Goal: Navigation & Orientation: Find specific page/section

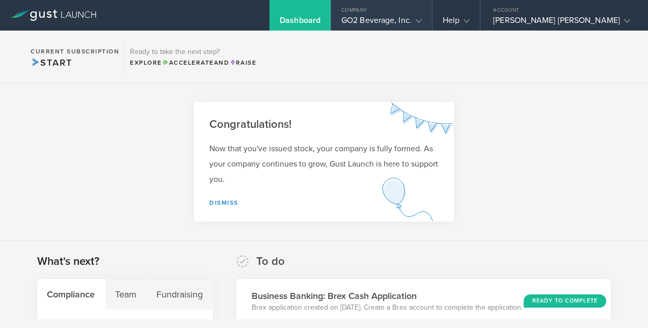
click at [396, 12] on div "Company" at bounding box center [381, 7] width 101 height 15
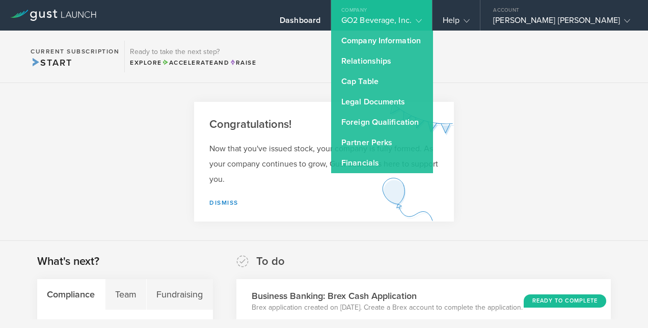
click at [401, 19] on div "GO2 Beverage, Inc." at bounding box center [381, 22] width 80 height 15
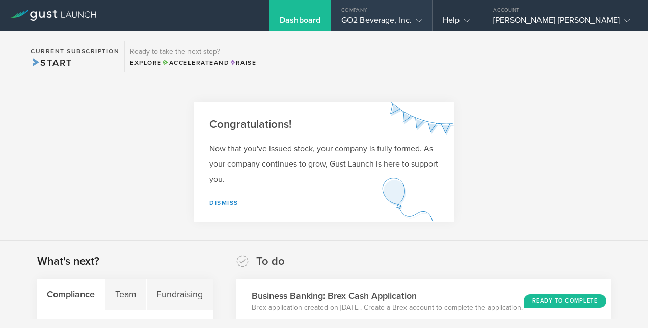
click at [389, 22] on div "GO2 Beverage, Inc." at bounding box center [381, 22] width 80 height 15
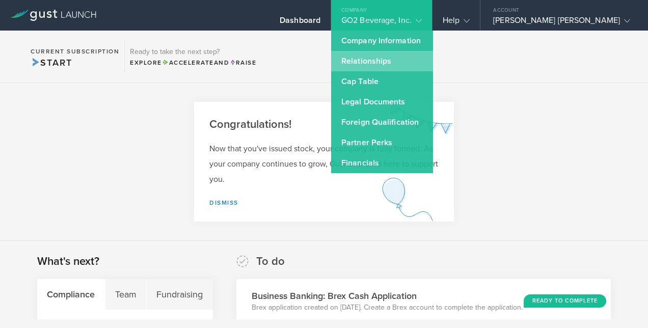
click at [381, 55] on link "Relationships" at bounding box center [382, 61] width 102 height 20
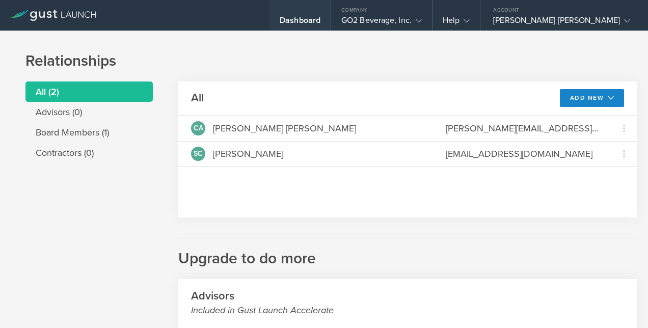
click at [320, 18] on div "Dashboard" at bounding box center [300, 22] width 41 height 15
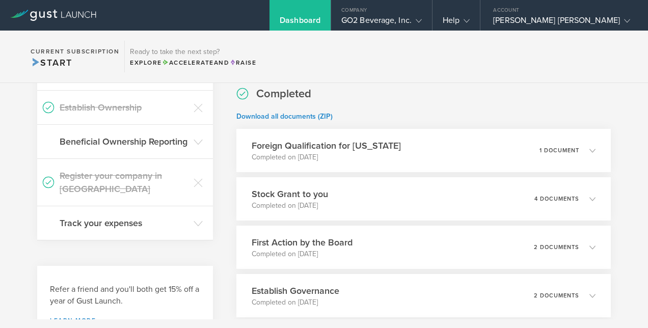
scroll to position [355, 0]
